Goal: Navigation & Orientation: Find specific page/section

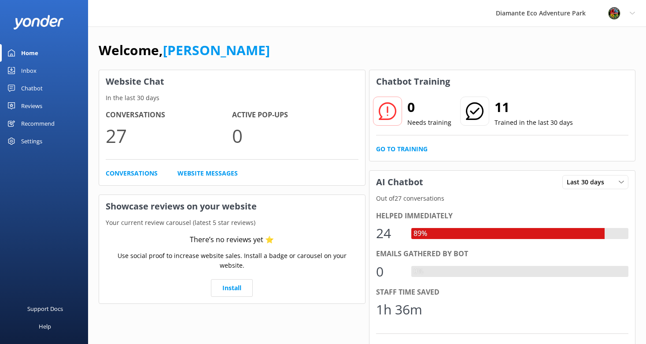
click at [28, 53] on div "Home" at bounding box center [29, 53] width 17 height 18
